Goal: Transaction & Acquisition: Purchase product/service

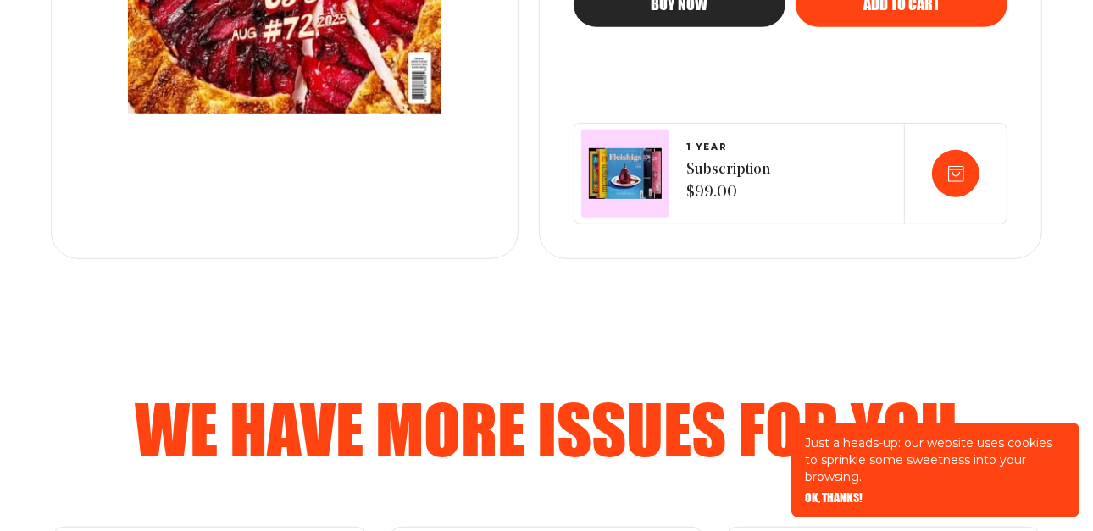
scroll to position [670, 0]
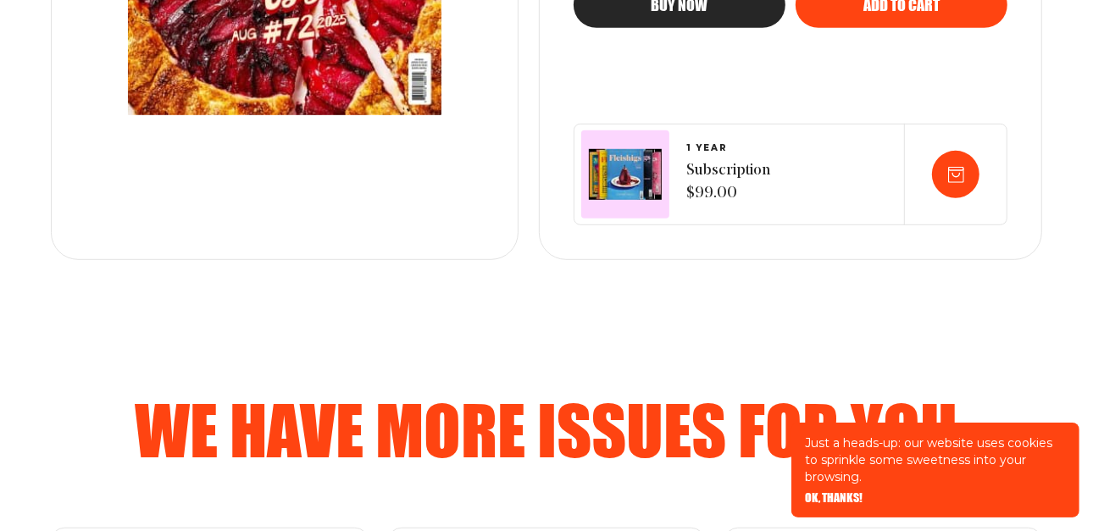
click at [696, 160] on span "Subscription $99.00" at bounding box center [728, 183] width 84 height 46
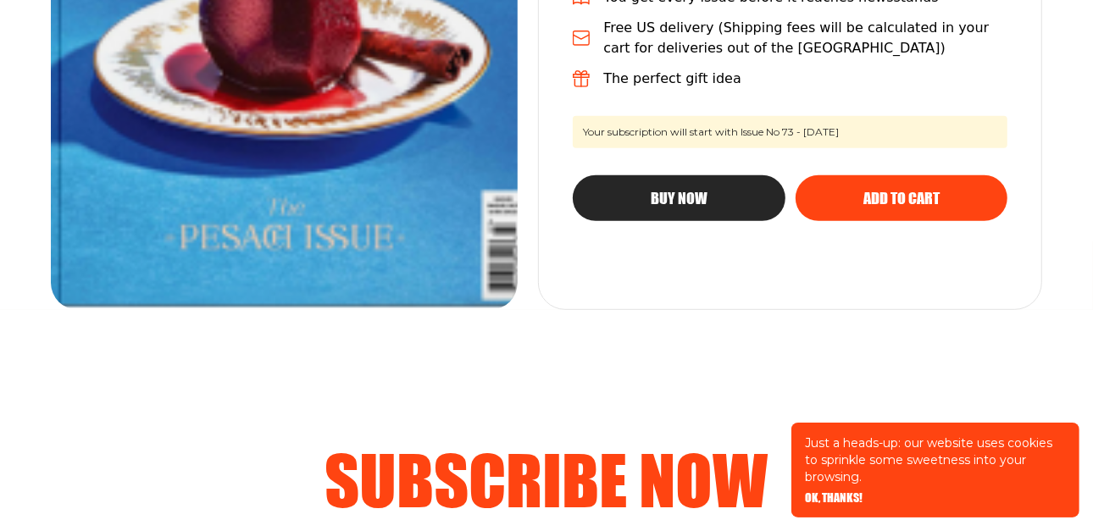
scroll to position [620, 0]
click at [891, 186] on button "Add to cart" at bounding box center [902, 198] width 212 height 46
click at [859, 203] on div "Add to cart" at bounding box center [902, 198] width 144 height 15
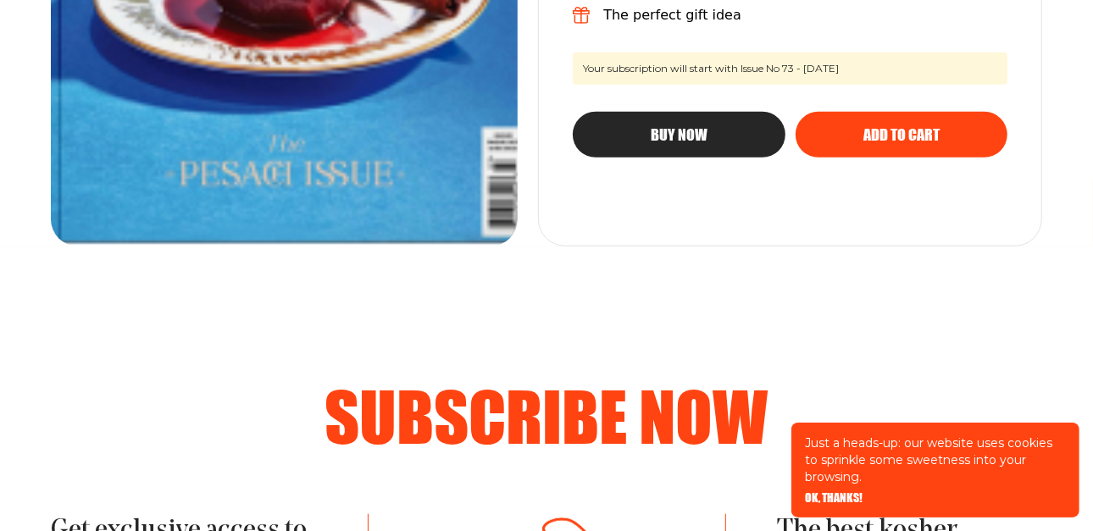
scroll to position [683, 0]
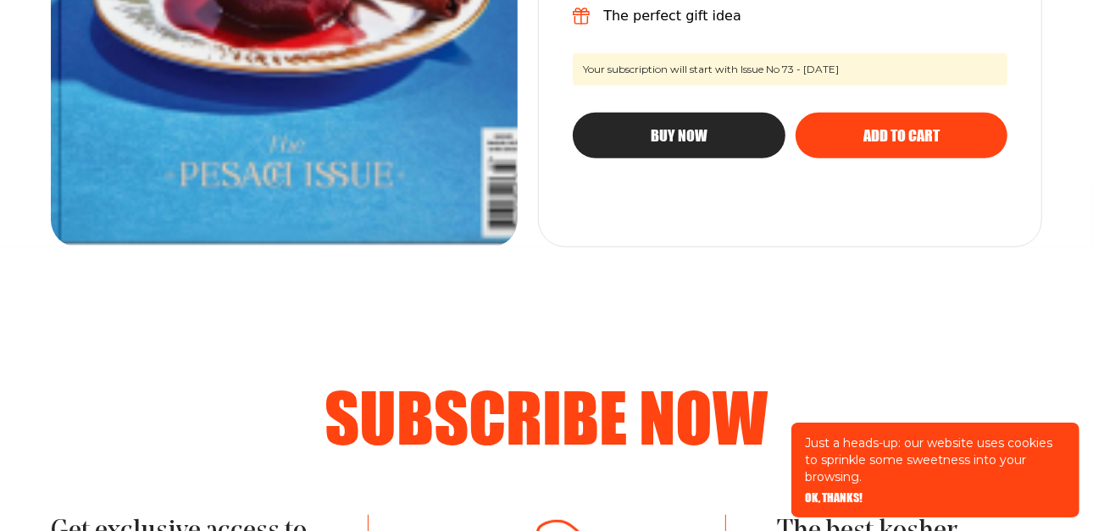
click at [825, 492] on span "OK, THANKS!" at bounding box center [834, 486] width 58 height 12
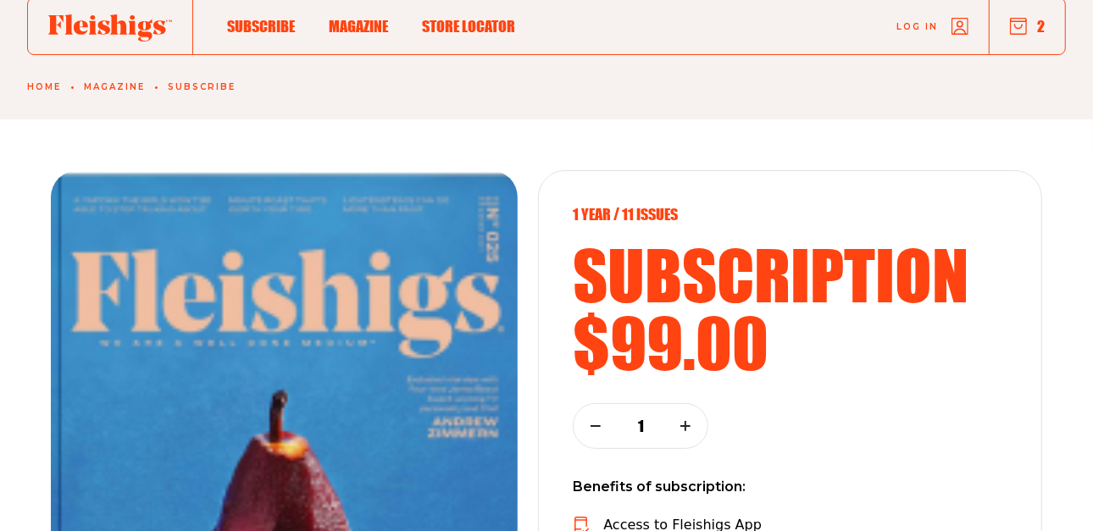
scroll to position [0, 0]
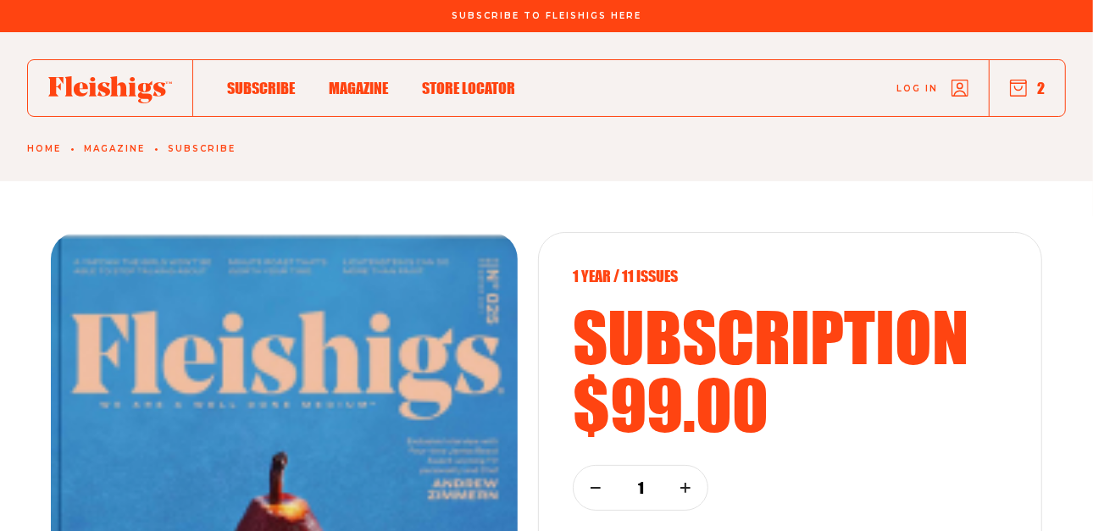
click at [343, 80] on span "Magazine" at bounding box center [358, 70] width 59 height 19
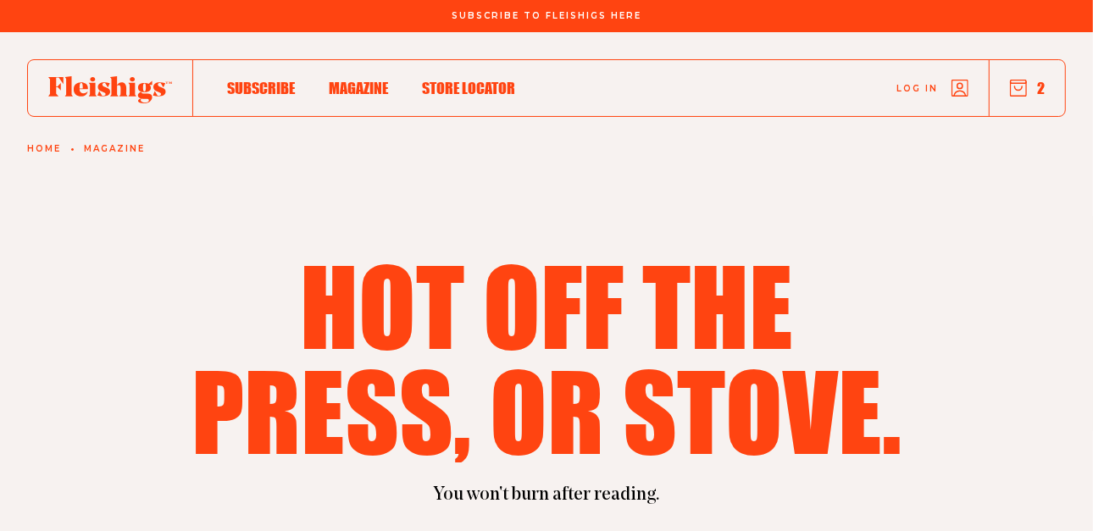
click at [1014, 93] on icon "button" at bounding box center [1018, 88] width 17 height 17
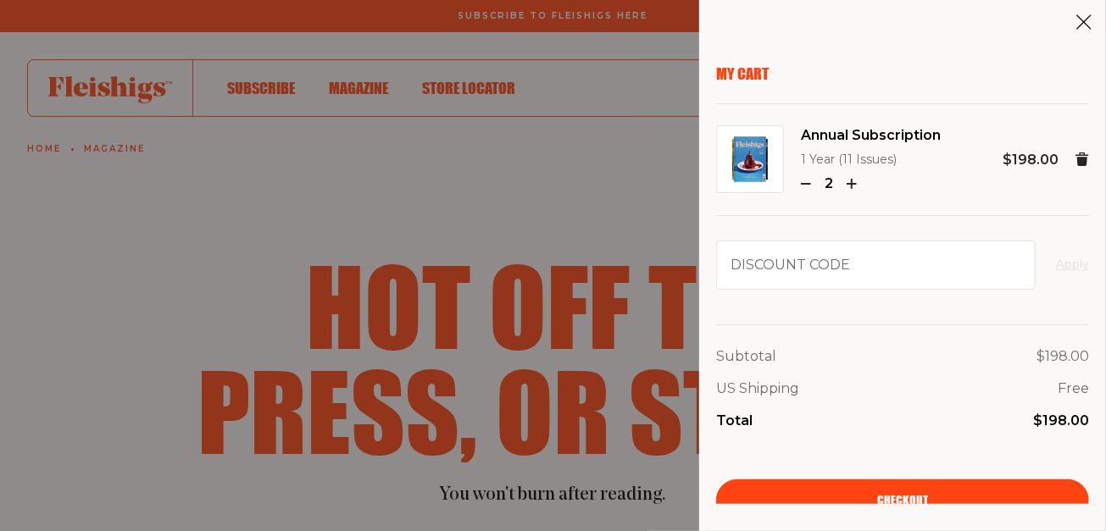
click at [805, 187] on icon "button" at bounding box center [806, 184] width 10 height 10
